Goal: Task Accomplishment & Management: Manage account settings

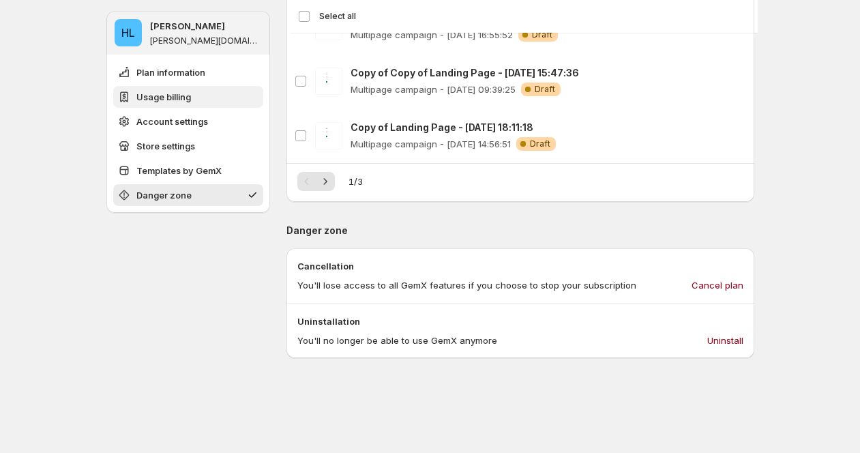
scroll to position [1368, 0]
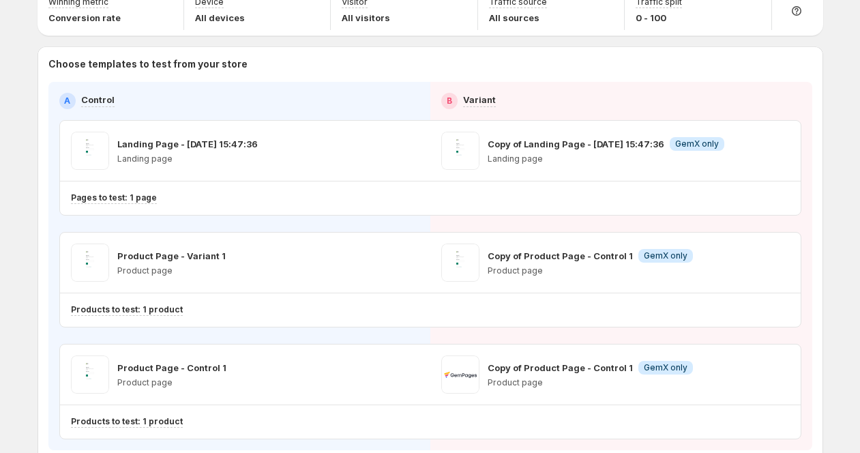
scroll to position [84, 0]
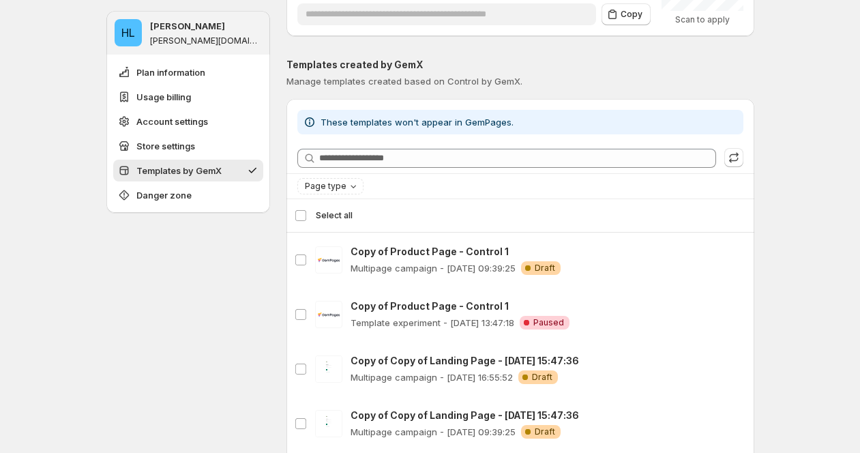
scroll to position [1021, 0]
